Goal: Information Seeking & Learning: Learn about a topic

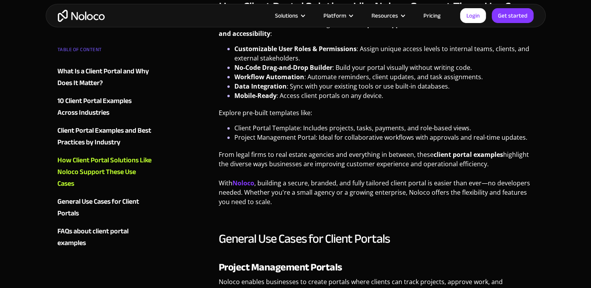
scroll to position [2502, 0]
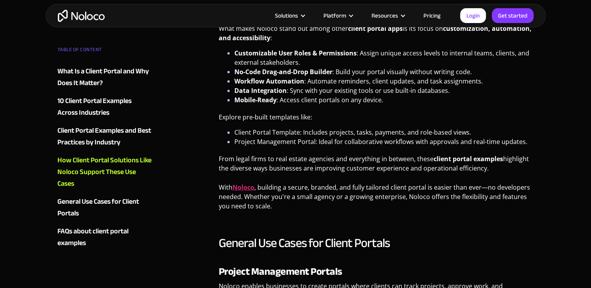
click at [248, 187] on strong "Noloco" at bounding box center [244, 187] width 22 height 9
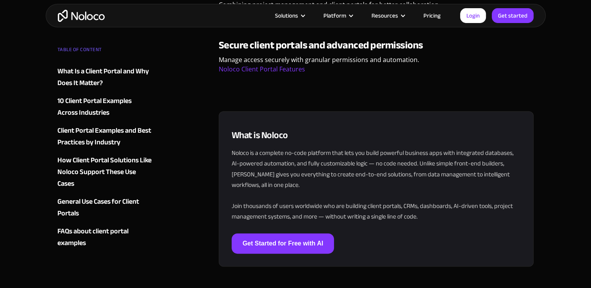
scroll to position [3362, 0]
